Goal: Obtain resource: Download file/media

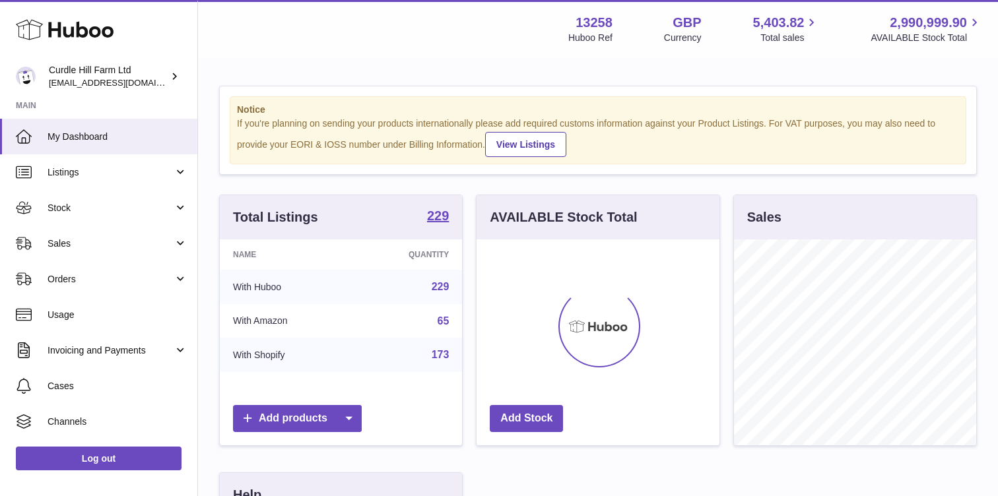
scroll to position [206, 243]
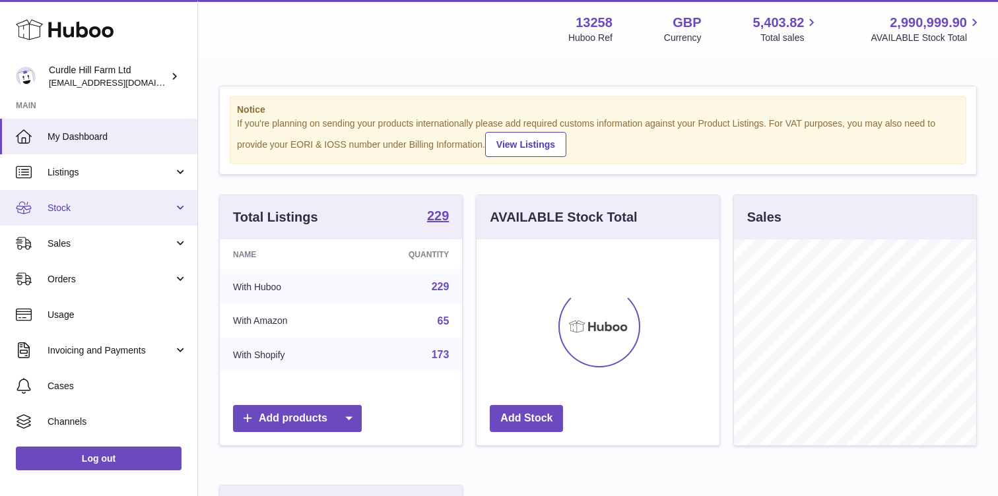
click at [80, 209] on span "Stock" at bounding box center [111, 208] width 126 height 13
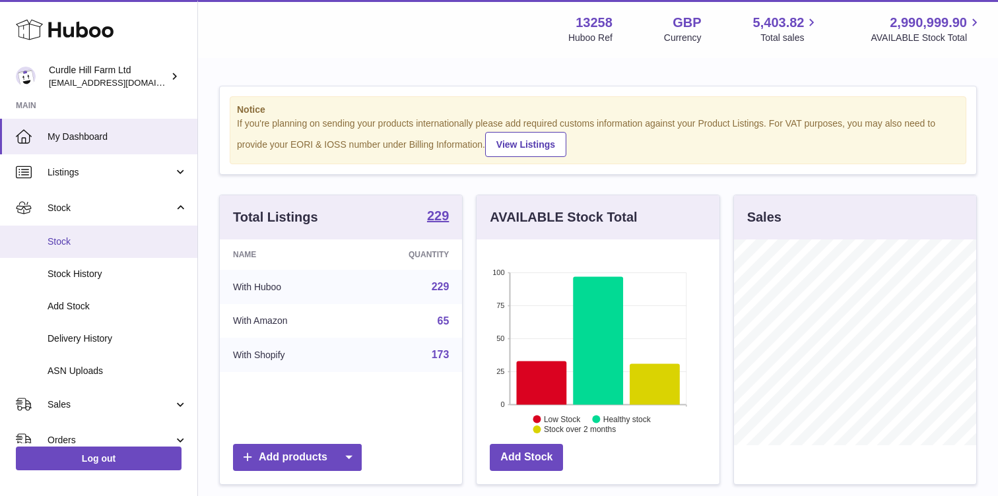
click at [59, 242] on span "Stock" at bounding box center [118, 242] width 140 height 13
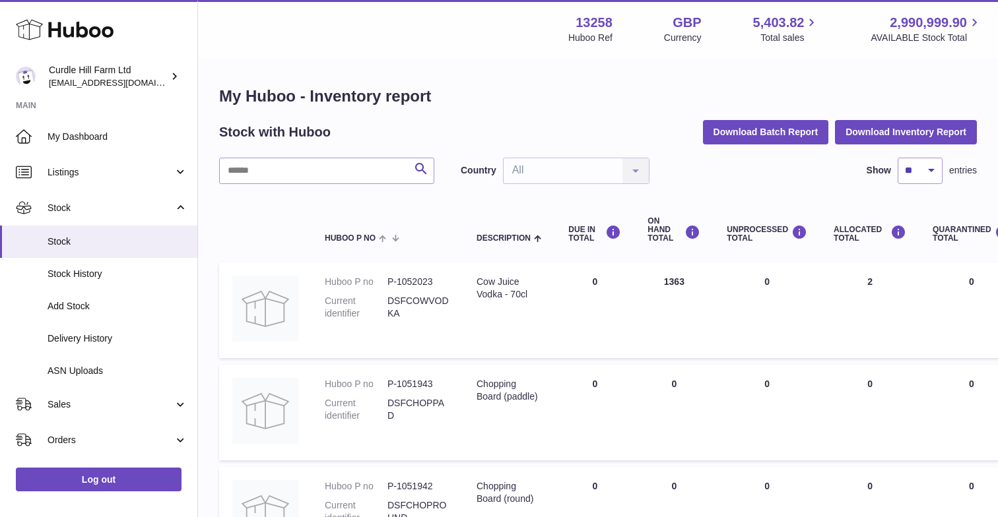
scroll to position [93, 0]
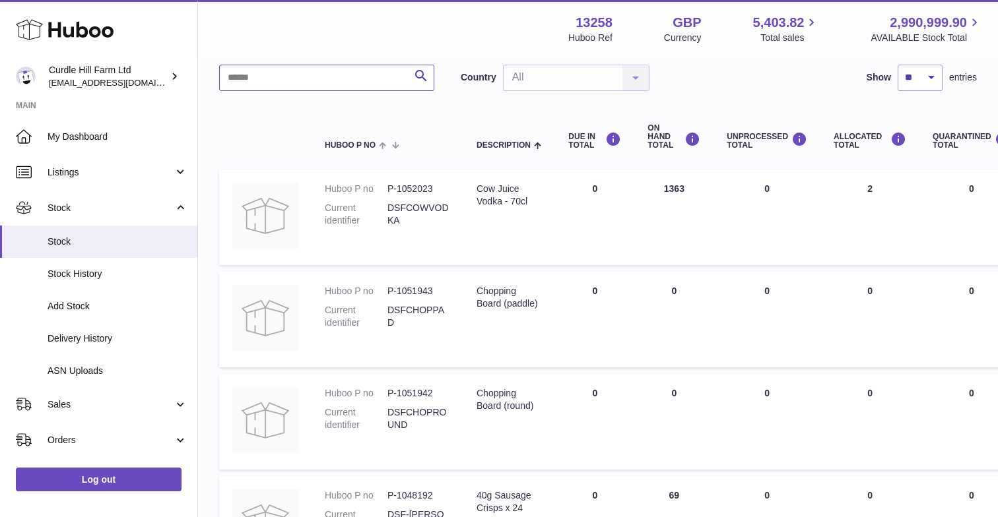
click at [238, 67] on input "text" at bounding box center [326, 78] width 215 height 26
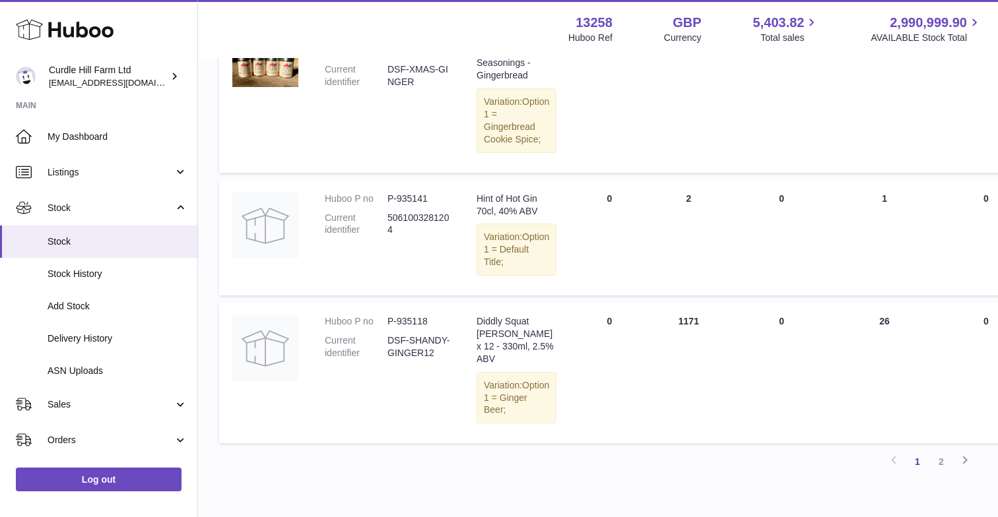
scroll to position [933, 0]
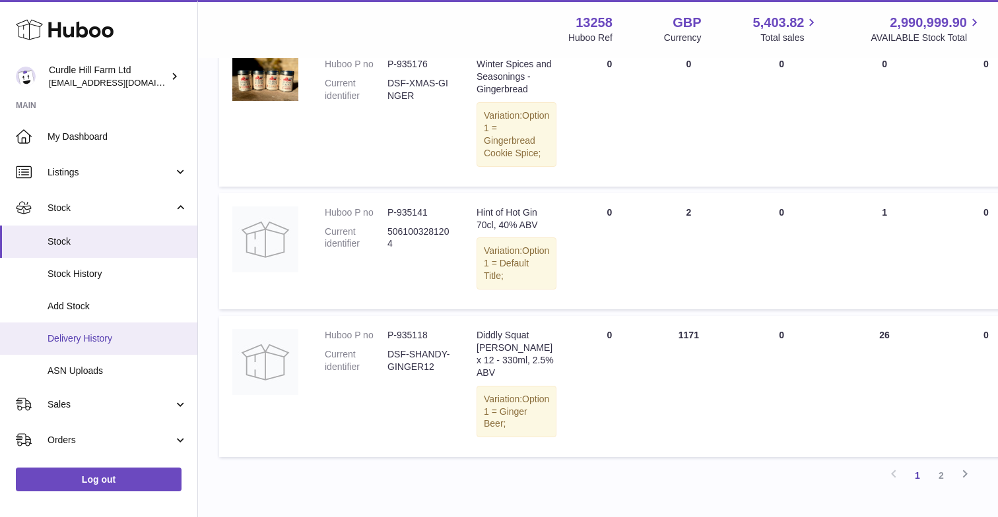
type input "***"
click at [83, 333] on span "Delivery History" at bounding box center [118, 339] width 140 height 13
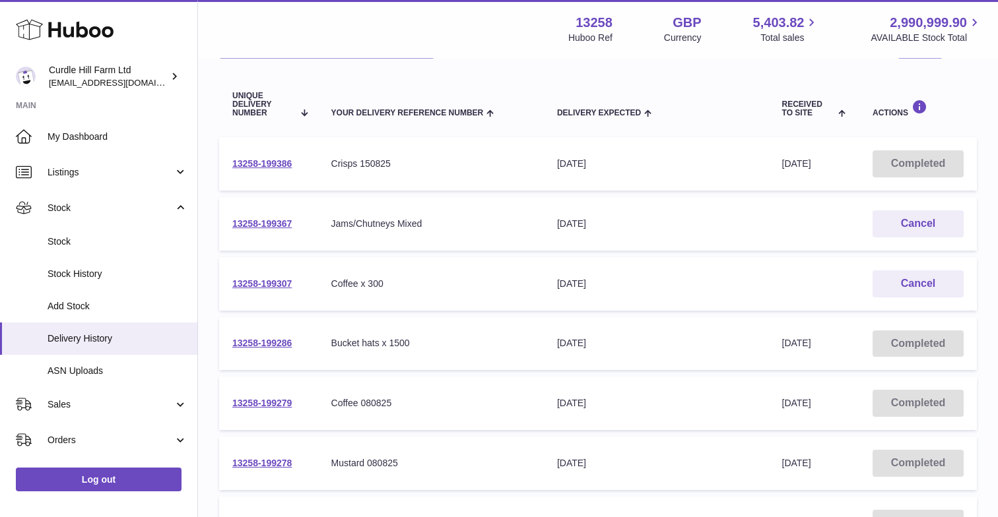
scroll to position [131, 0]
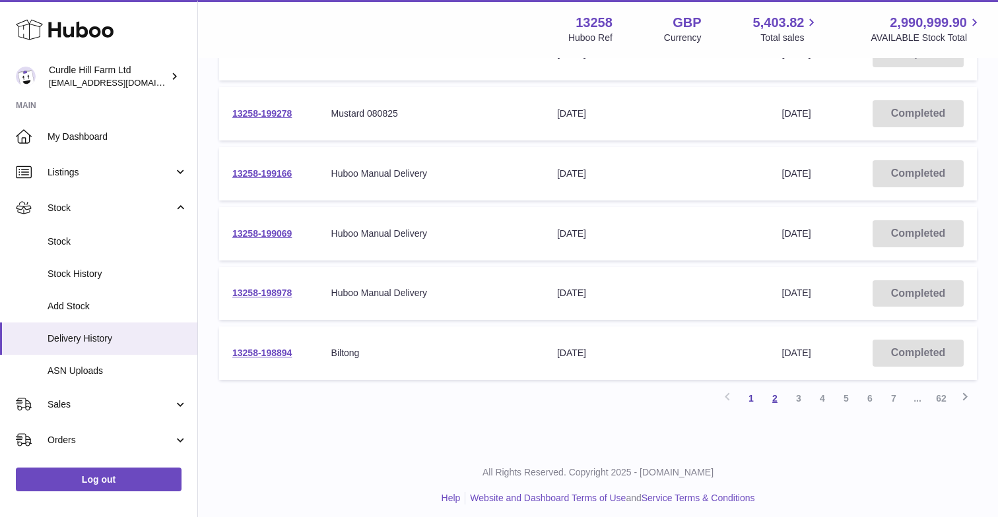
click at [773, 391] on link "2" at bounding box center [775, 399] width 24 height 24
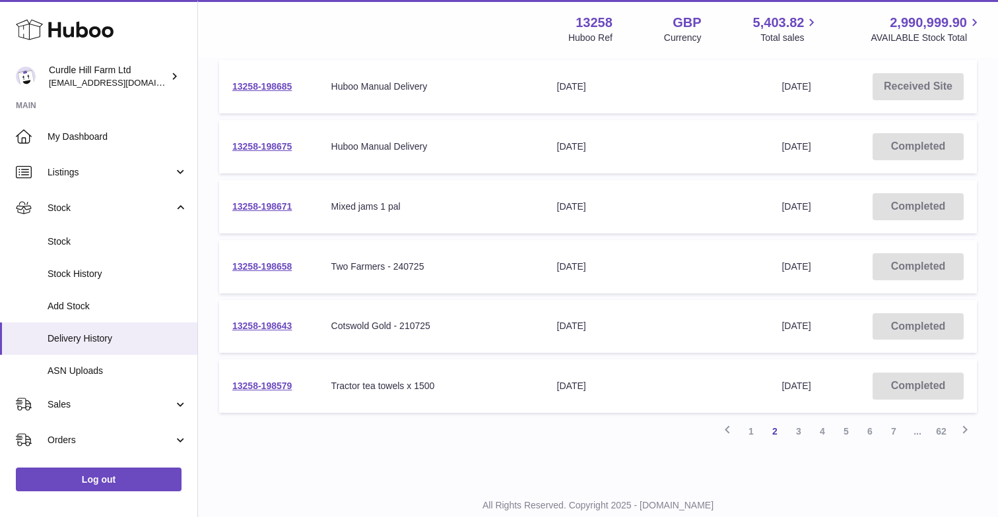
scroll to position [450, 0]
click at [796, 425] on link "3" at bounding box center [799, 430] width 24 height 24
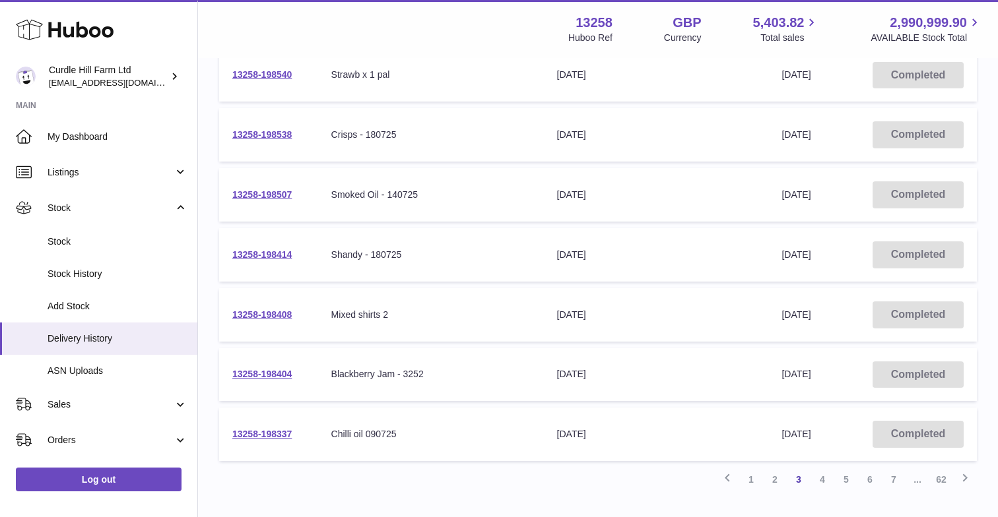
scroll to position [414, 0]
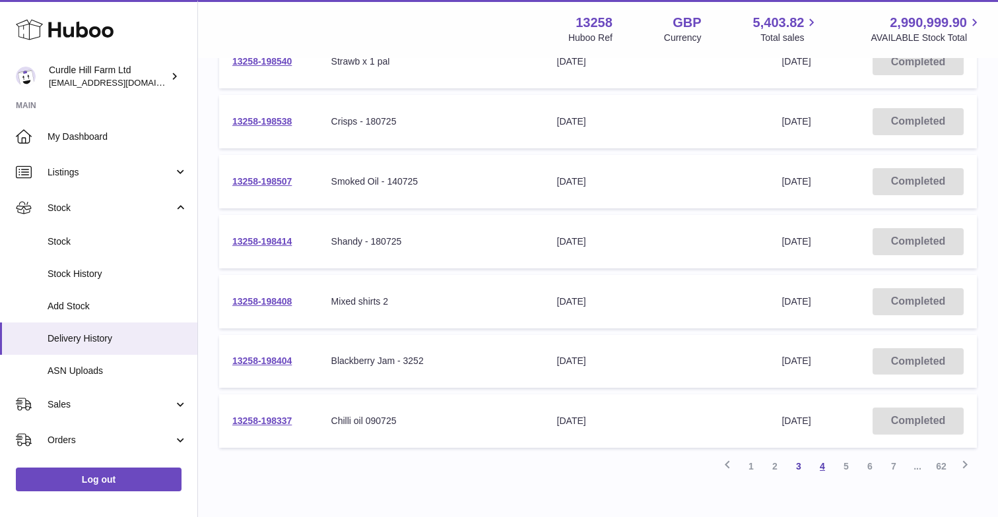
click at [820, 457] on link "4" at bounding box center [822, 467] width 24 height 24
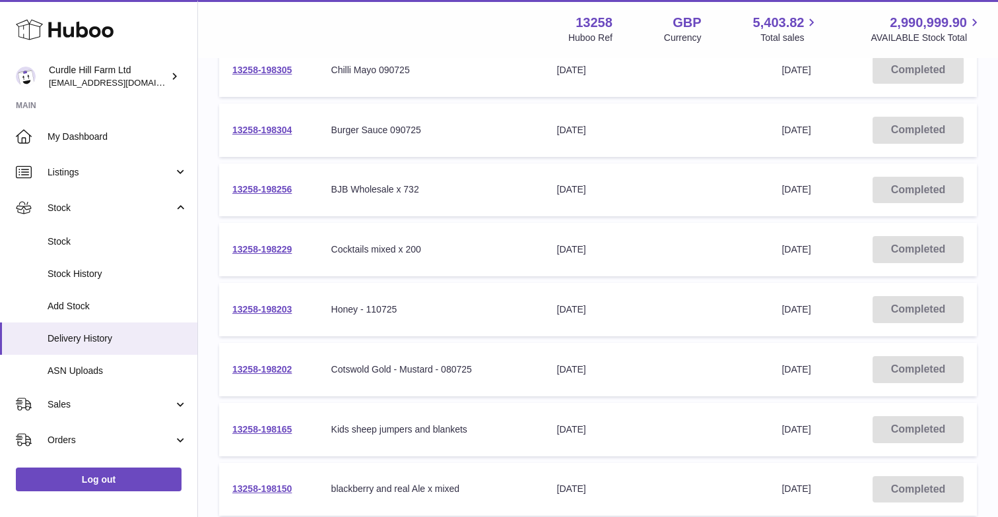
scroll to position [397, 0]
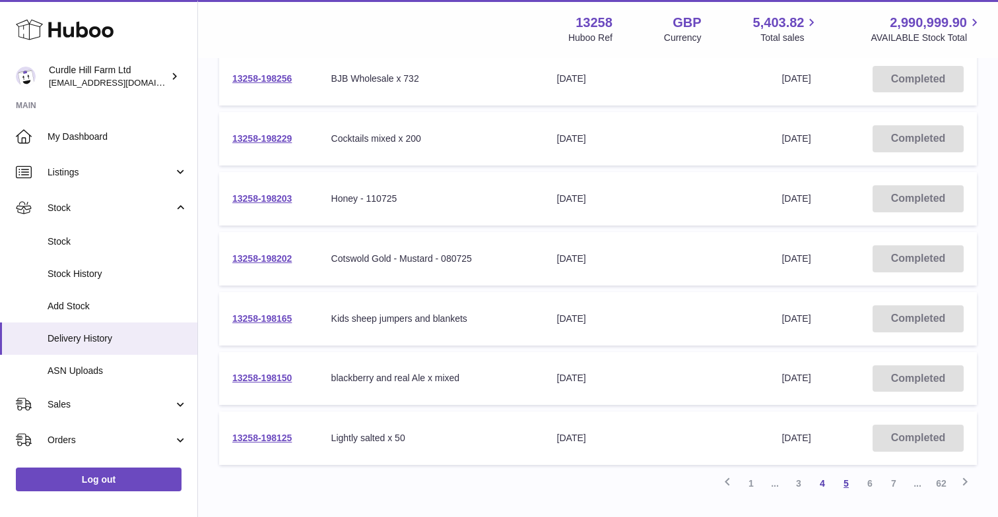
click at [840, 476] on link "5" at bounding box center [846, 484] width 24 height 24
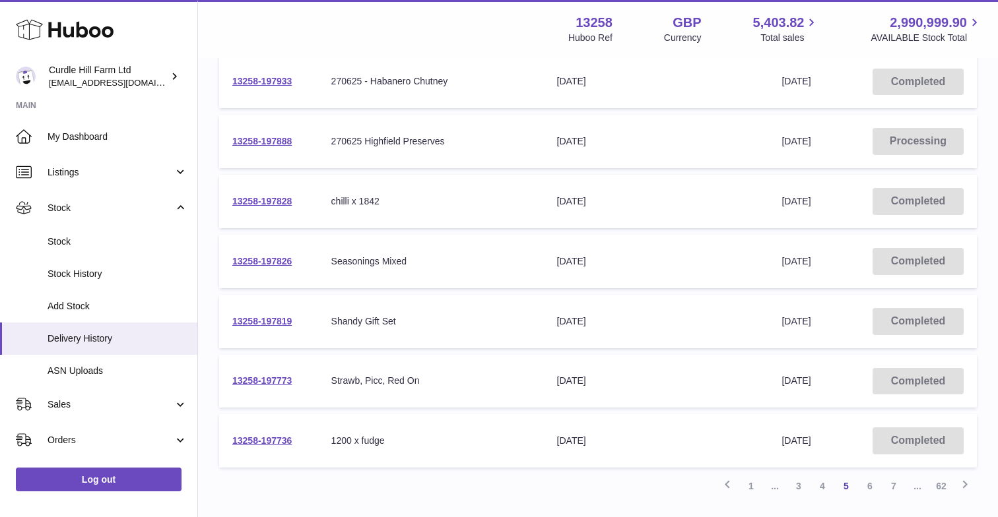
scroll to position [429, 0]
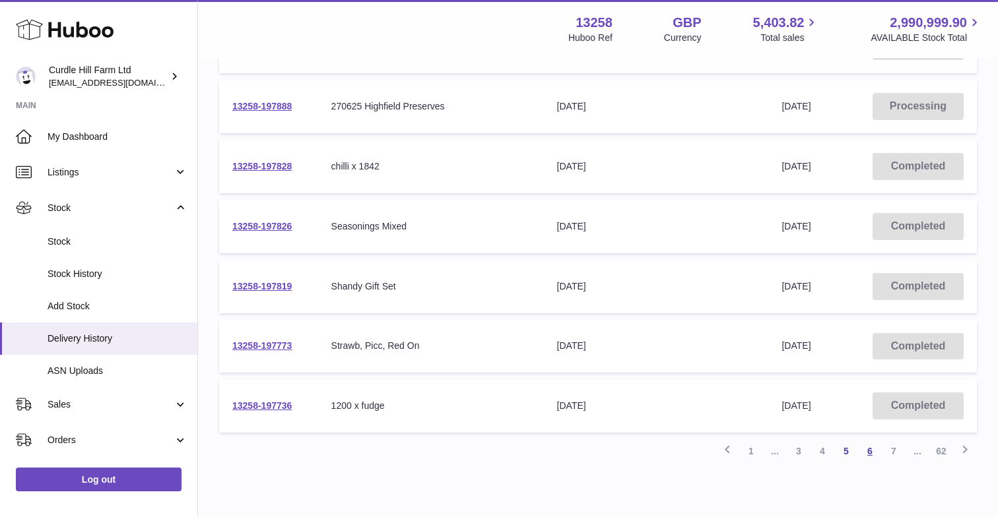
click at [866, 445] on link "6" at bounding box center [870, 452] width 24 height 24
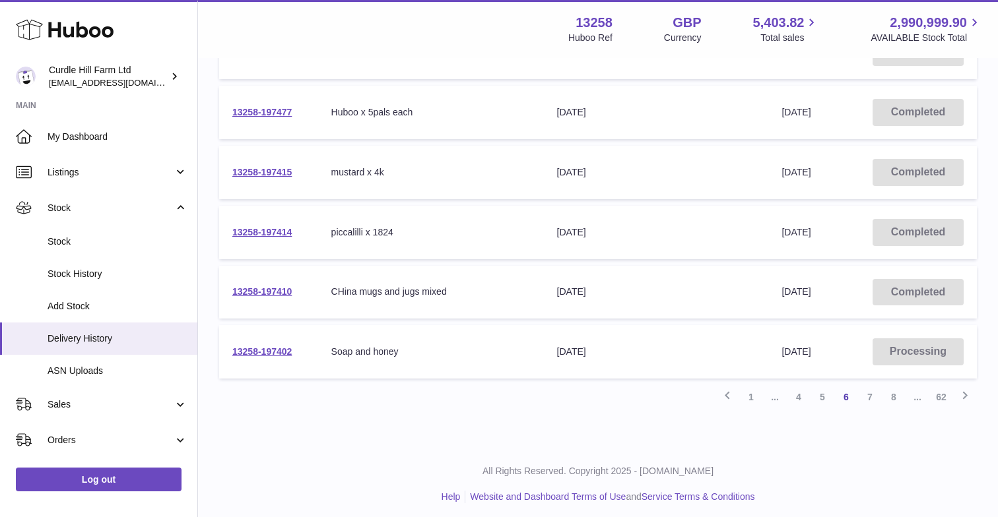
scroll to position [482, 0]
click at [874, 388] on link "7" at bounding box center [870, 399] width 24 height 24
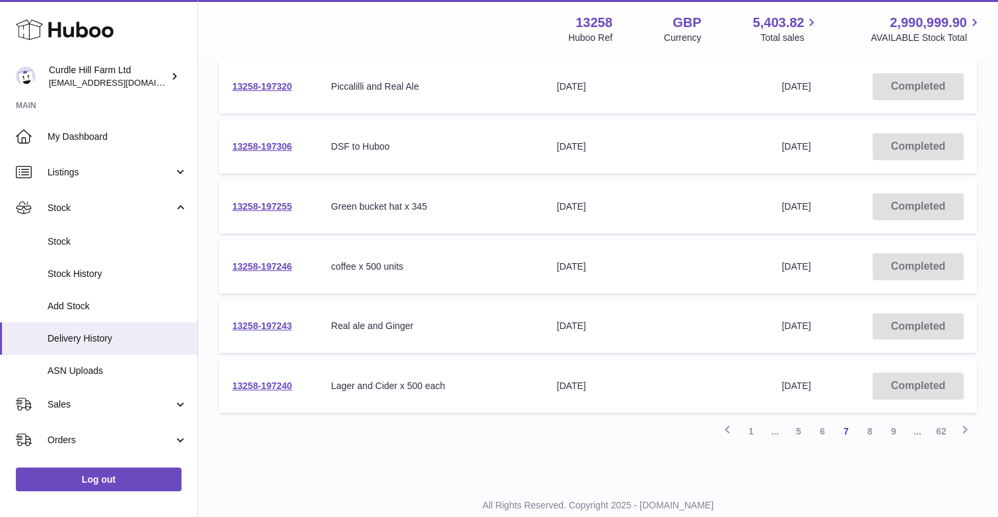
scroll to position [449, 0]
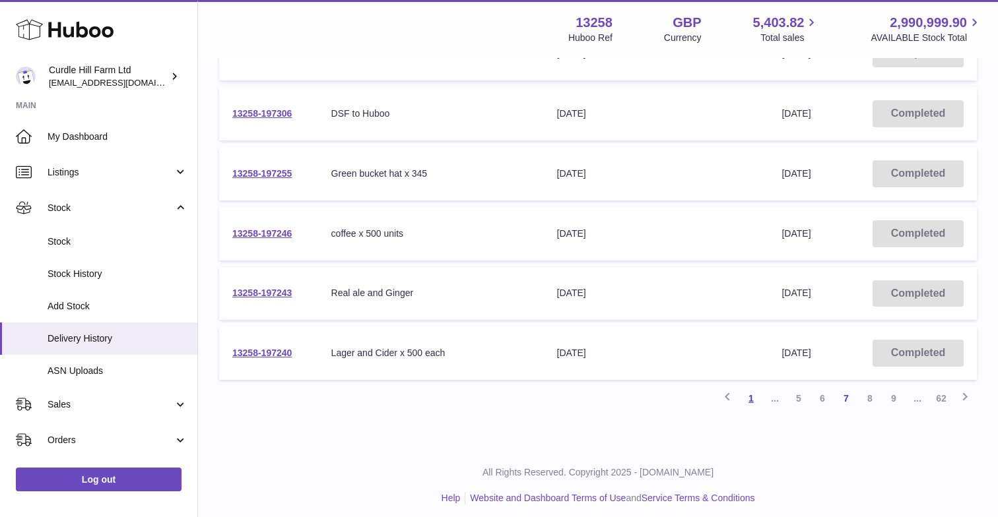
click at [753, 387] on link "1" at bounding box center [751, 399] width 24 height 24
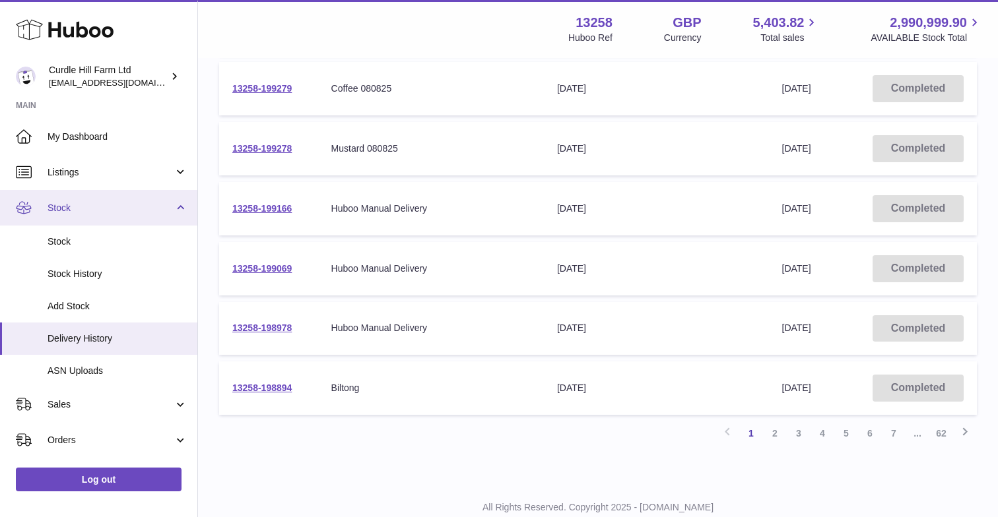
scroll to position [105, 0]
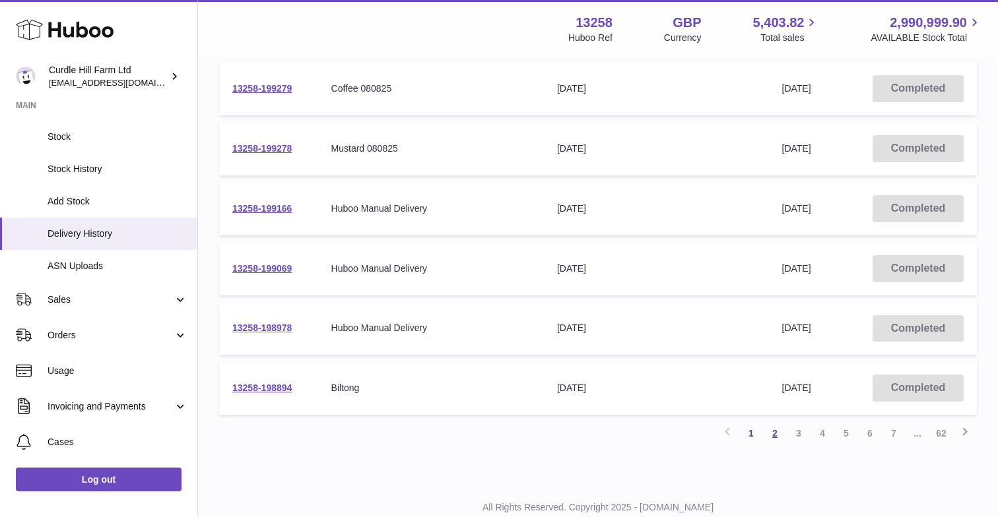
click at [781, 426] on link "2" at bounding box center [775, 434] width 24 height 24
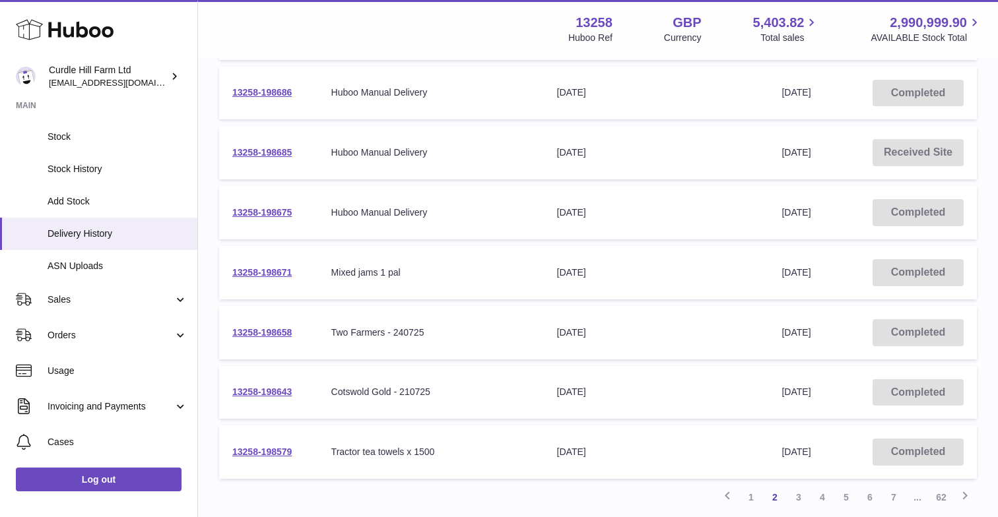
scroll to position [410, 0]
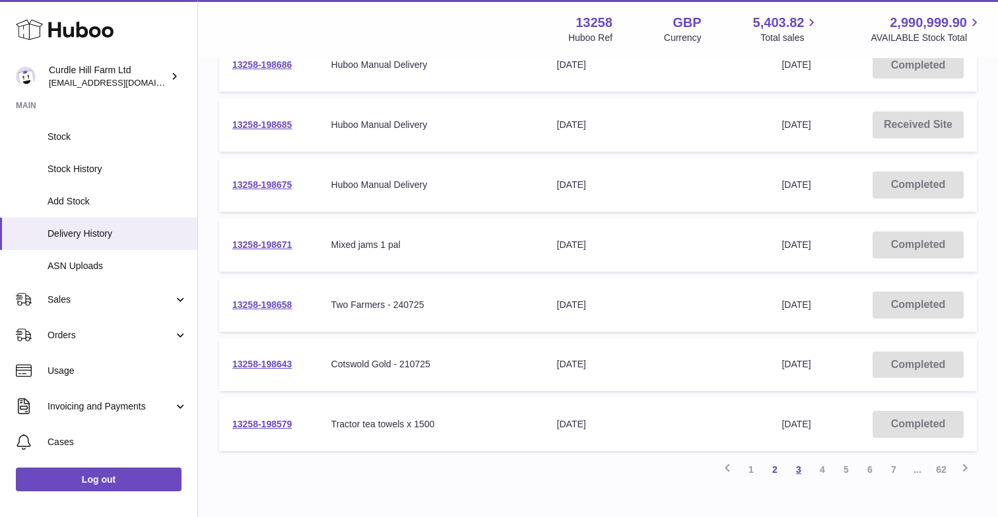
click at [799, 463] on link "3" at bounding box center [799, 470] width 24 height 24
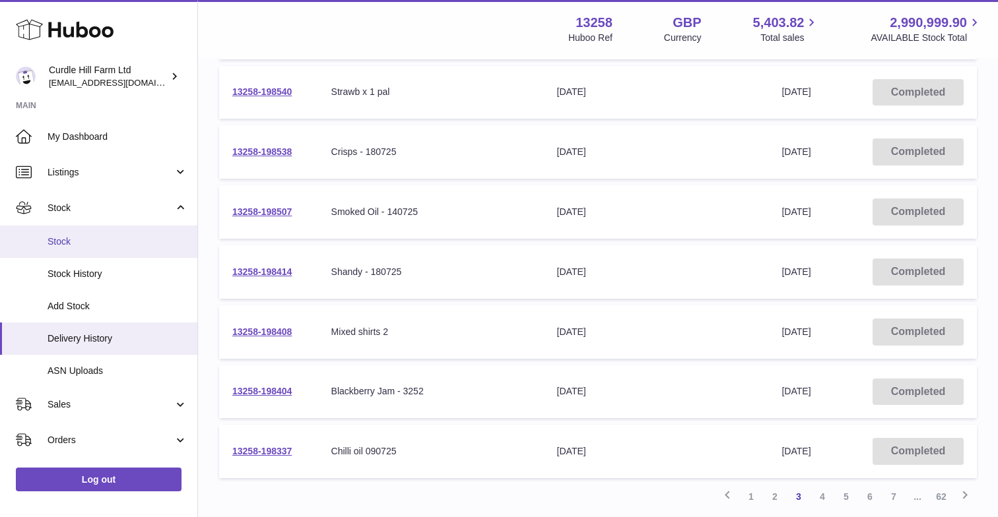
click at [92, 238] on span "Stock" at bounding box center [118, 242] width 140 height 13
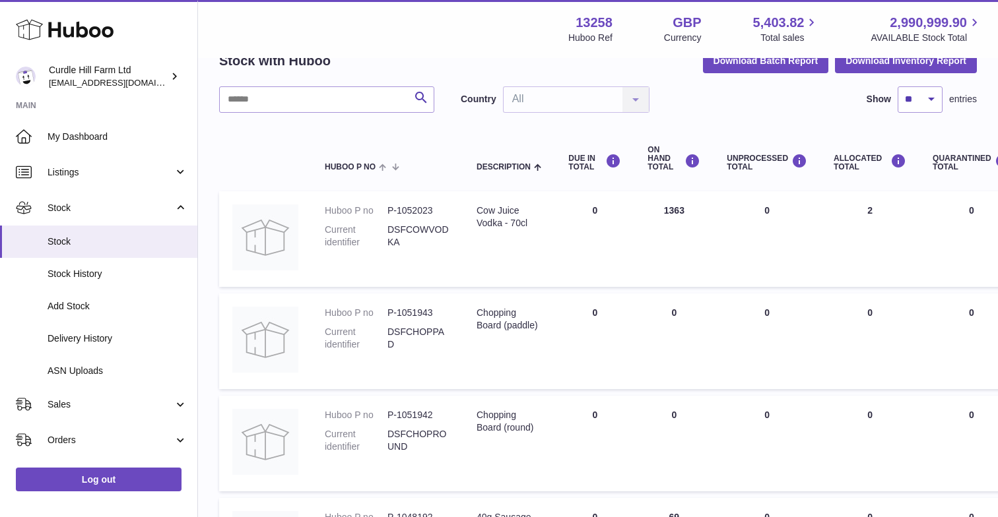
scroll to position [82, 0]
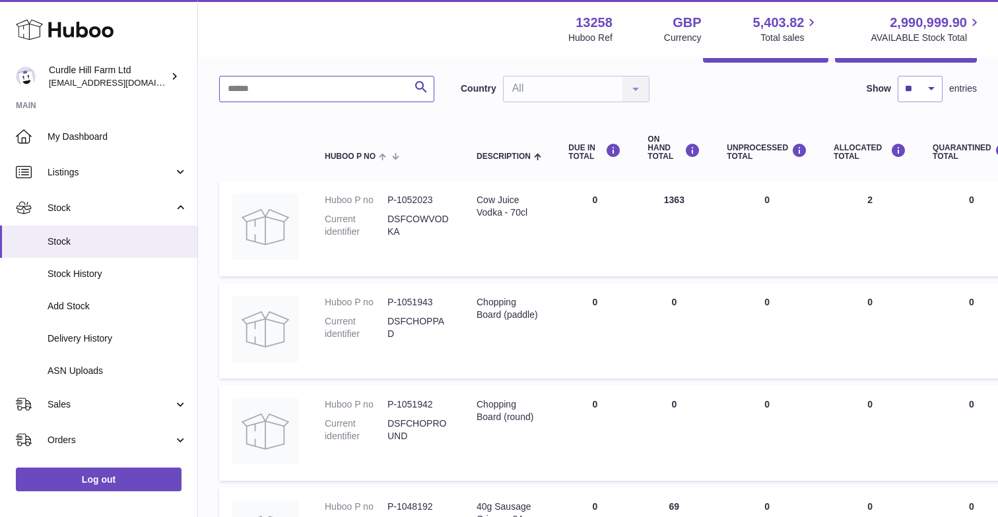
click at [249, 93] on input "text" at bounding box center [326, 89] width 215 height 26
type input "***"
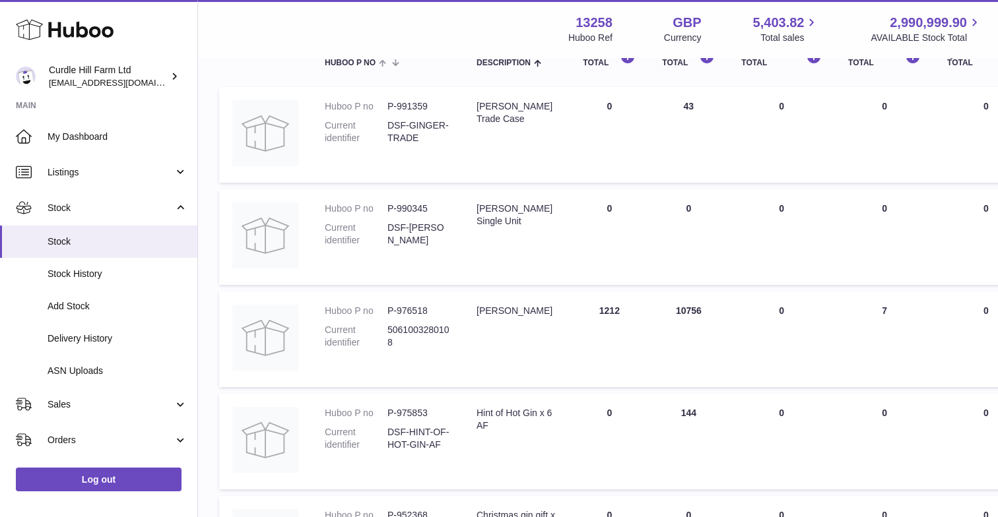
scroll to position [249, 0]
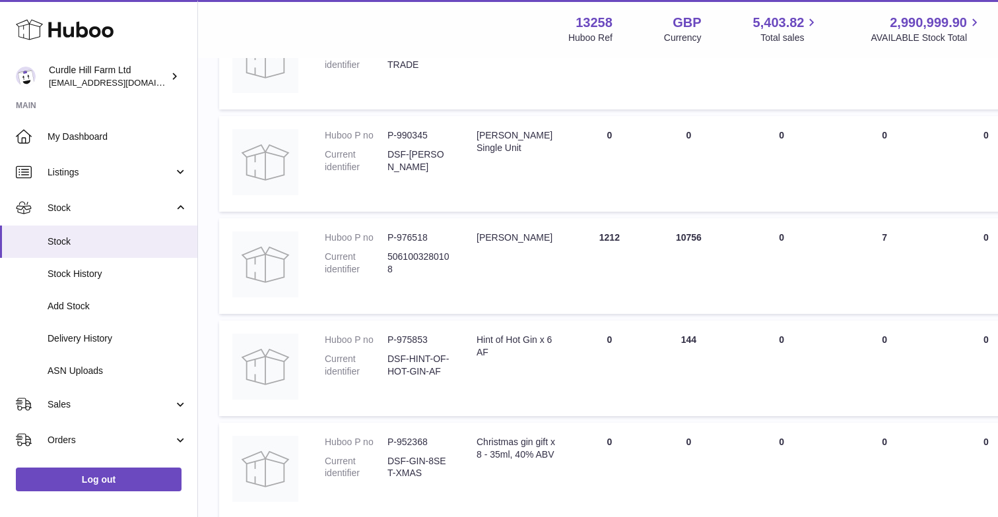
click at [682, 347] on td "ON HAND Total 144" at bounding box center [688, 369] width 79 height 96
click at [416, 359] on dd "DSF-HINT-OF-HOT-GIN-AF" at bounding box center [418, 365] width 63 height 25
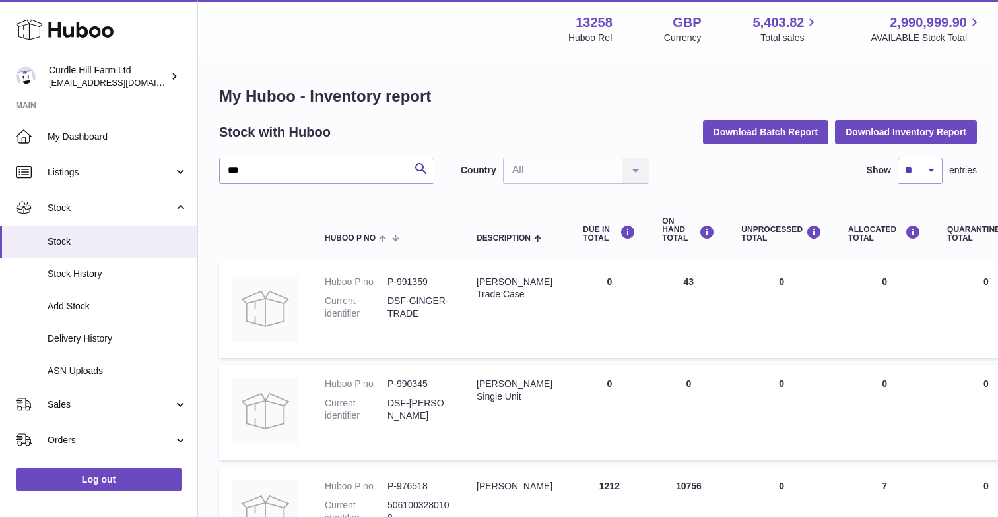
scroll to position [0, 0]
click at [76, 339] on span "Delivery History" at bounding box center [118, 339] width 140 height 13
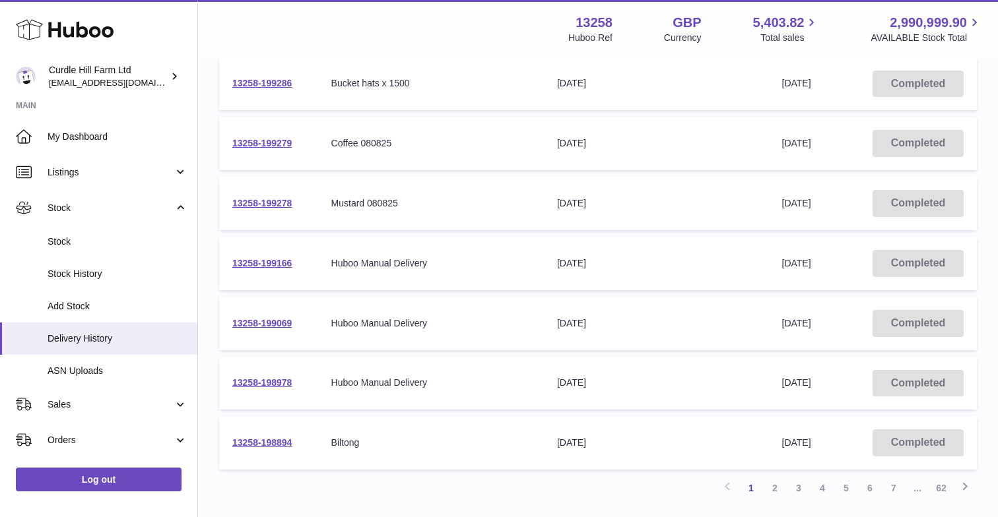
scroll to position [403, 0]
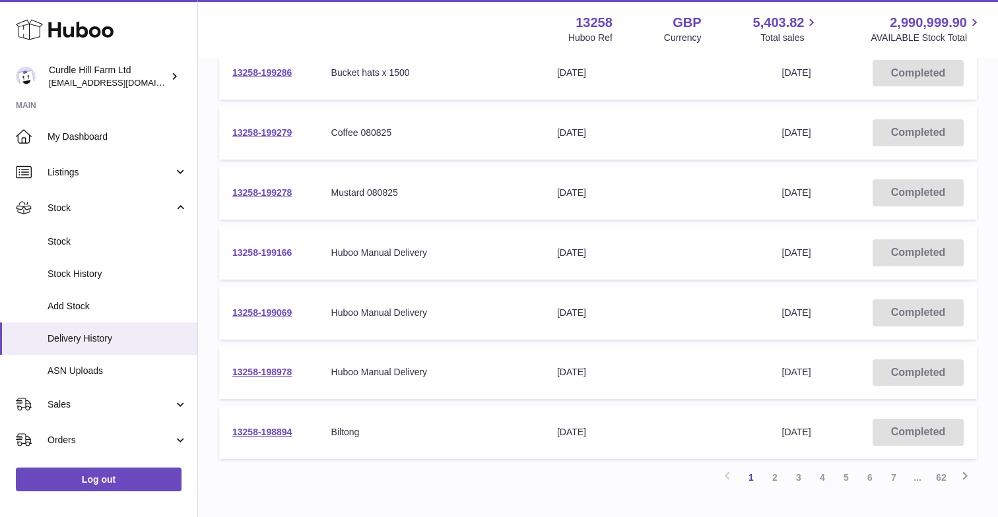
click at [280, 251] on link "13258-199166" at bounding box center [261, 252] width 59 height 11
click at [261, 310] on link "13258-199069" at bounding box center [261, 313] width 59 height 11
click at [263, 367] on link "13258-198978" at bounding box center [261, 372] width 59 height 11
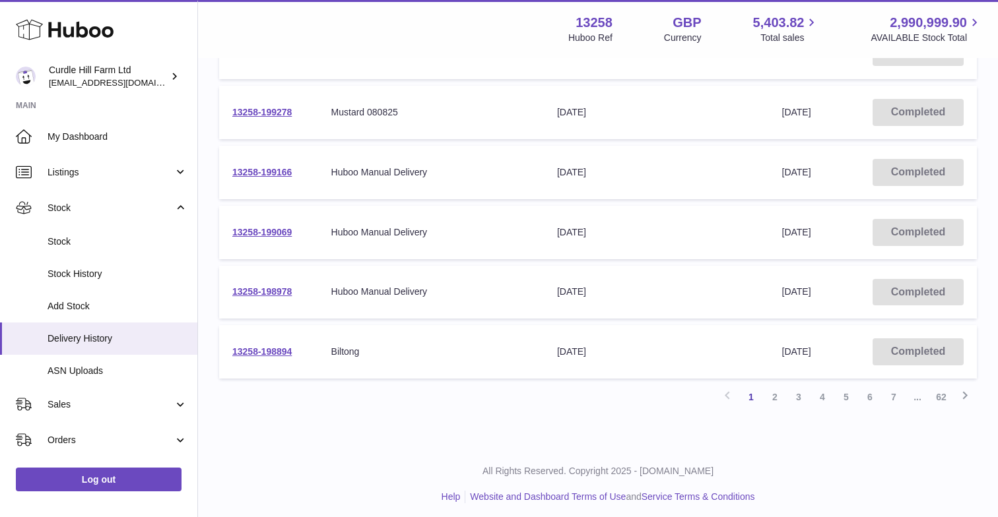
scroll to position [482, 0]
click at [775, 395] on link "2" at bounding box center [775, 399] width 24 height 24
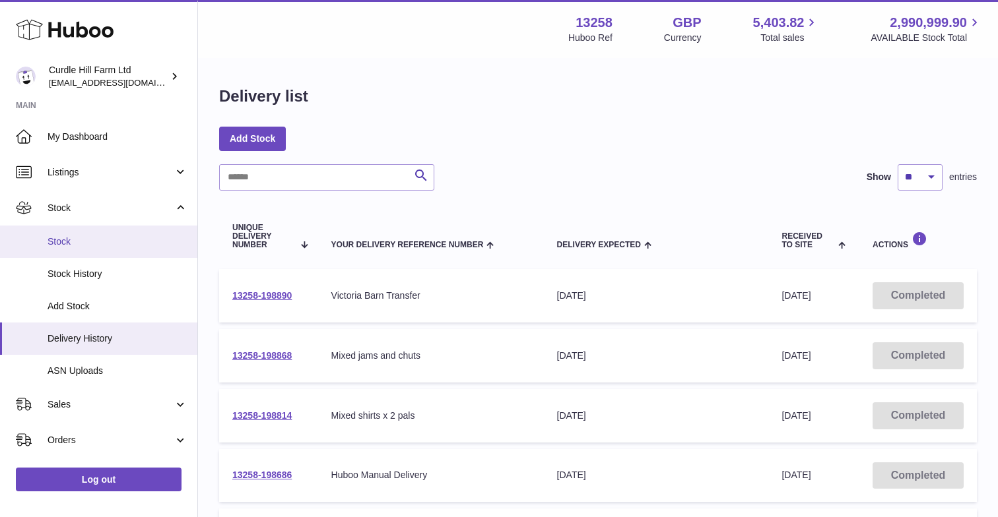
click at [70, 237] on span "Stock" at bounding box center [118, 242] width 140 height 13
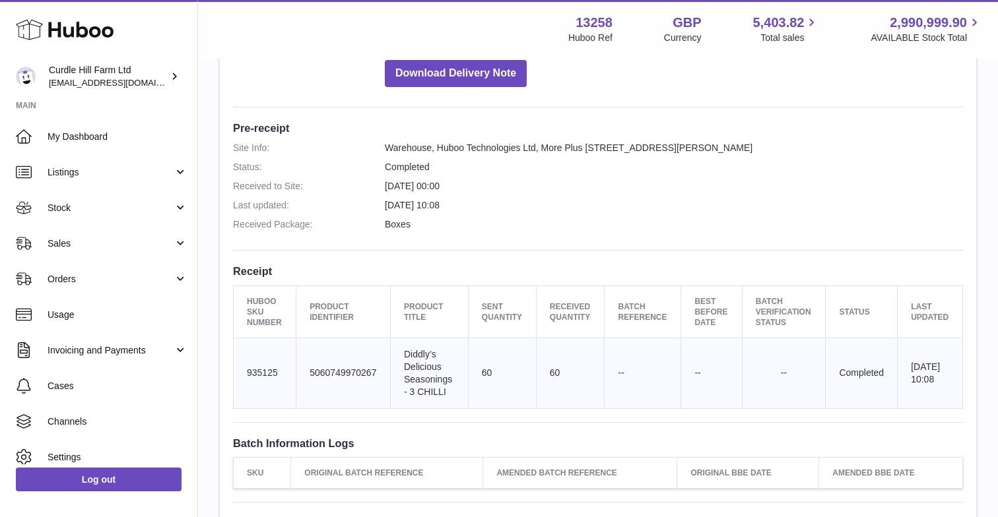
scroll to position [254, 0]
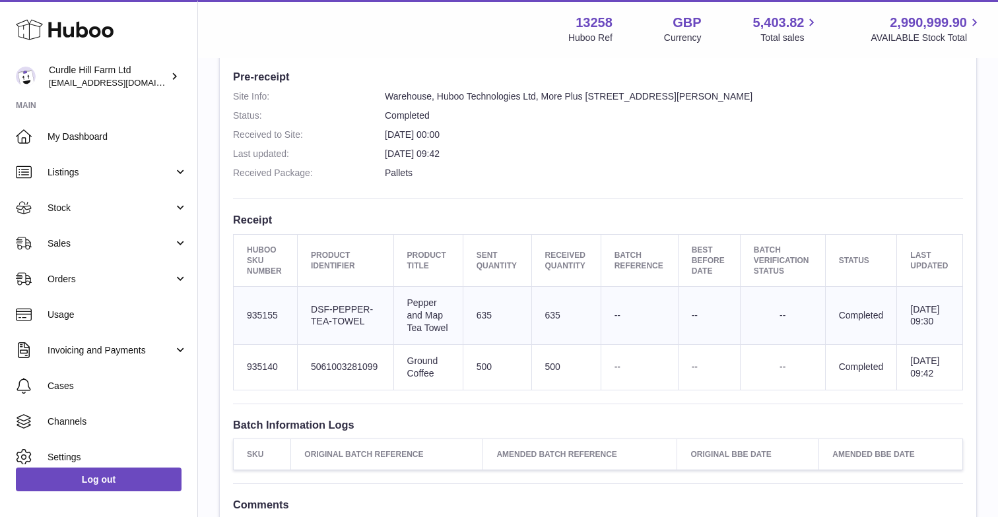
scroll to position [328, 0]
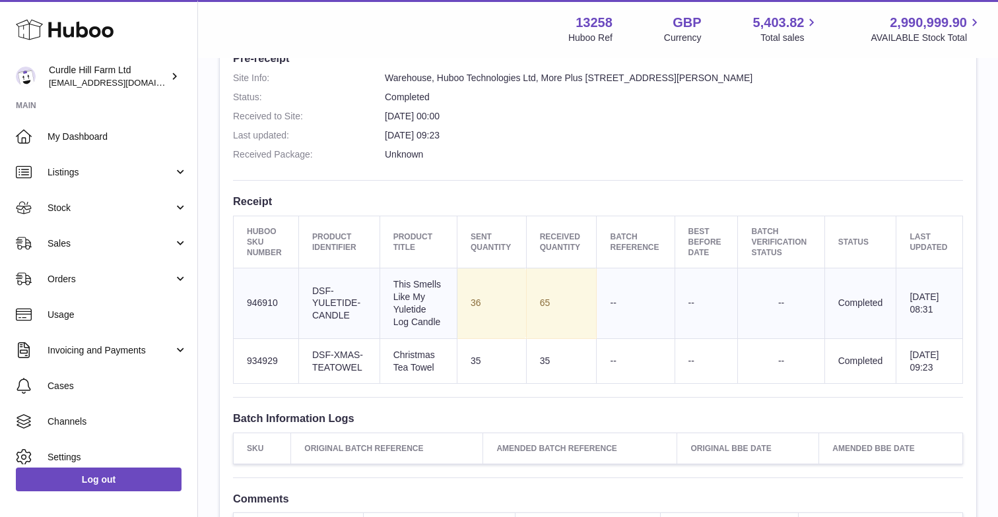
scroll to position [326, 0]
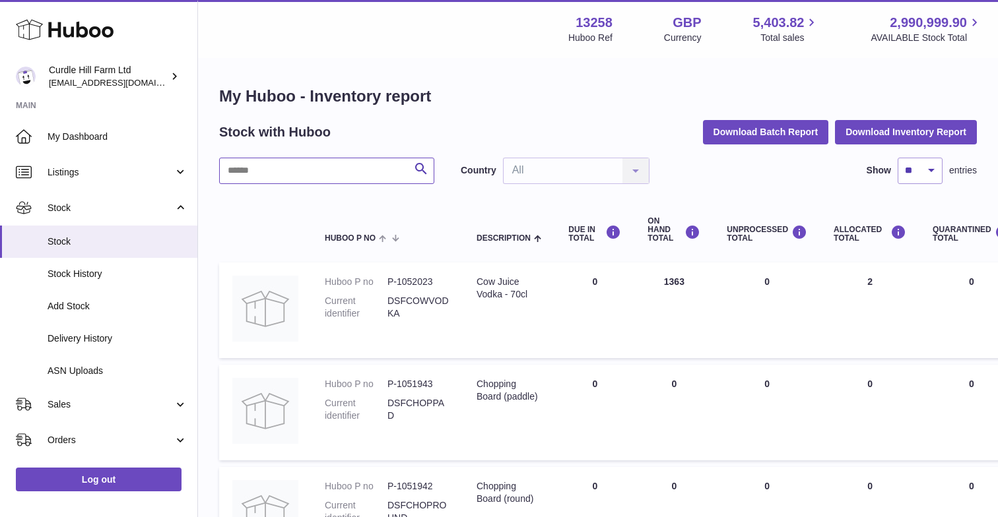
click at [234, 161] on input "text" at bounding box center [326, 171] width 215 height 26
type input "***"
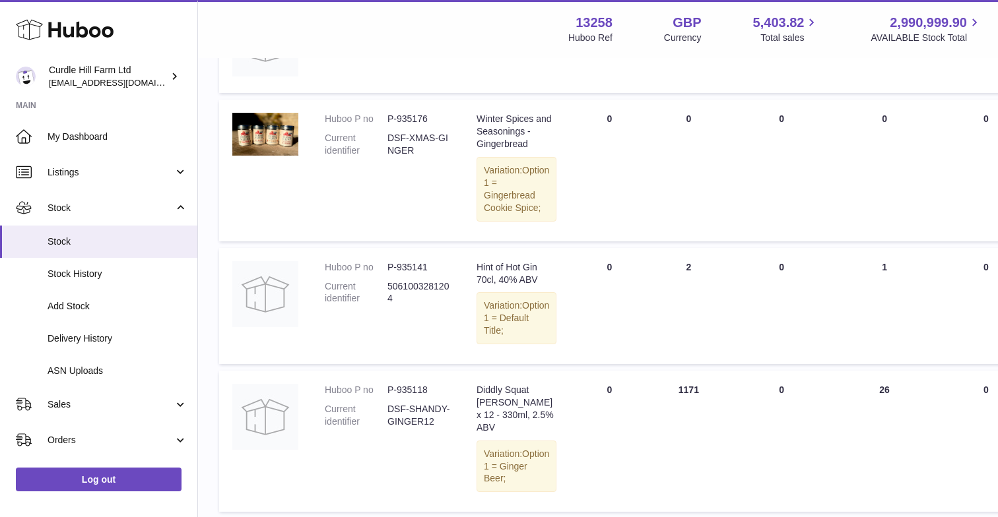
scroll to position [853, 0]
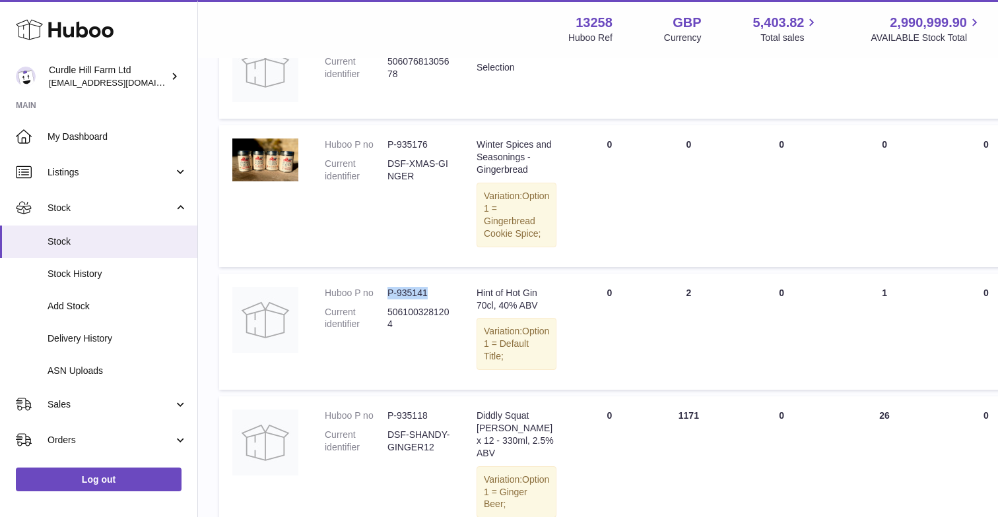
drag, startPoint x: 430, startPoint y: 296, endPoint x: 387, endPoint y: 293, distance: 42.4
click at [387, 293] on dd "P-935141" at bounding box center [418, 293] width 63 height 13
copy dd "P-935141"
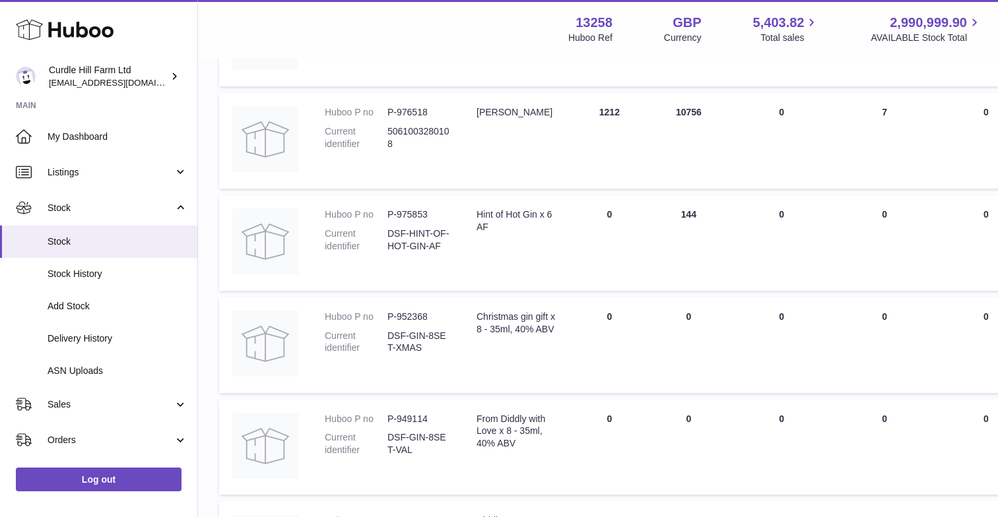
scroll to position [373, 0]
click at [422, 210] on dd "P-975853" at bounding box center [418, 216] width 63 height 13
drag, startPoint x: 429, startPoint y: 211, endPoint x: 388, endPoint y: 213, distance: 41.0
click at [388, 213] on dd "P-975853" at bounding box center [418, 216] width 63 height 13
copy dd "P-975853"
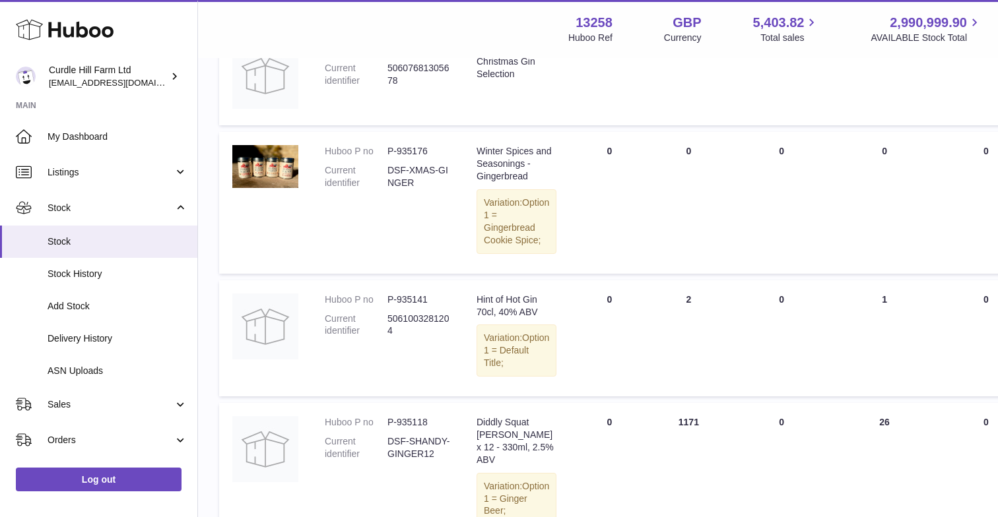
scroll to position [881, 0]
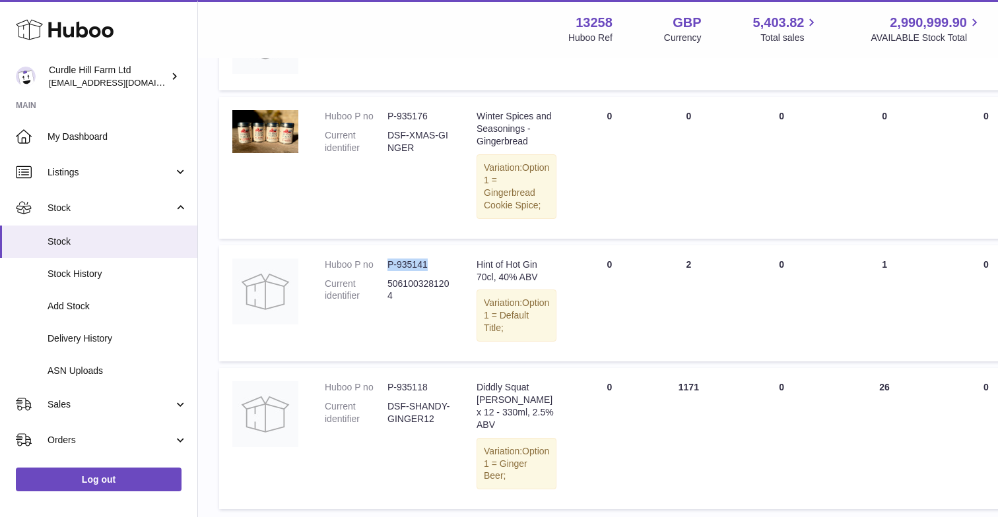
drag, startPoint x: 434, startPoint y: 267, endPoint x: 388, endPoint y: 263, distance: 45.7
click at [388, 263] on dd "P-935141" at bounding box center [418, 265] width 63 height 13
copy dd "P-935141"
click at [59, 238] on span "Stock" at bounding box center [118, 242] width 140 height 13
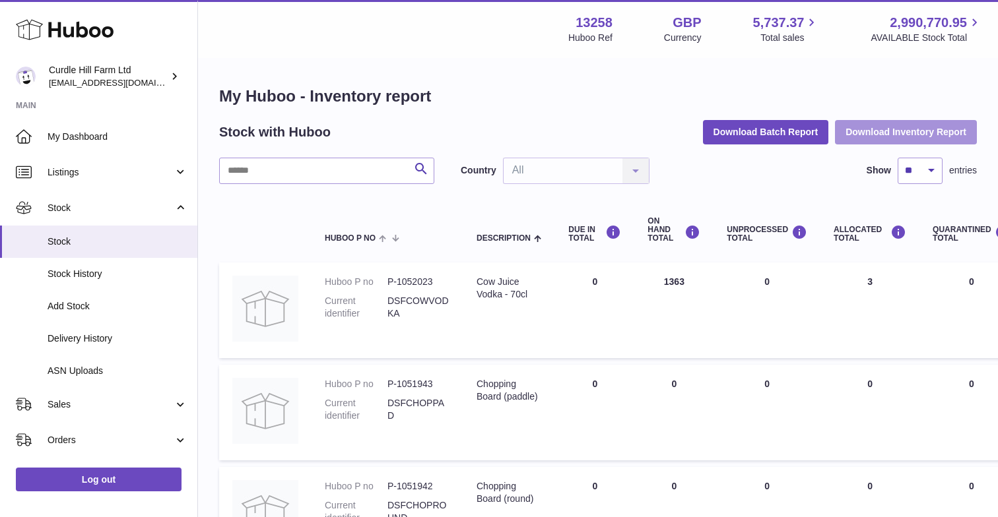
click at [907, 130] on button "Download Inventory Report" at bounding box center [906, 132] width 142 height 24
